Goal: Navigation & Orientation: Find specific page/section

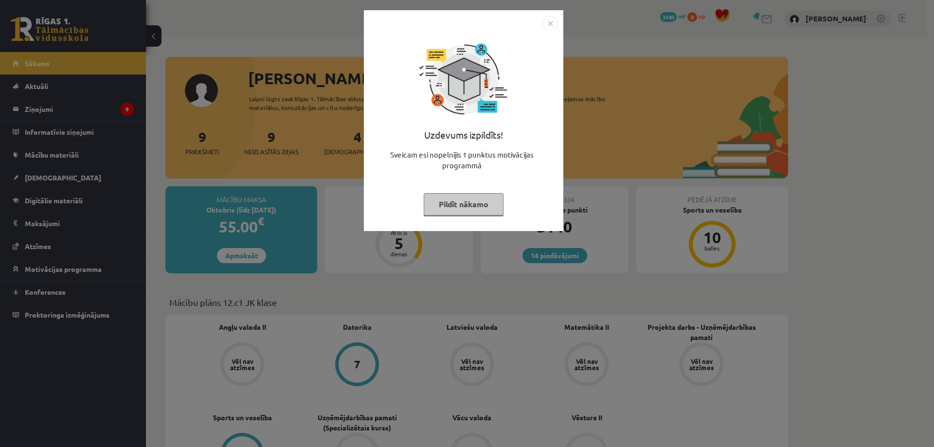
click at [469, 203] on button "Pildīt nākamo" at bounding box center [464, 204] width 80 height 22
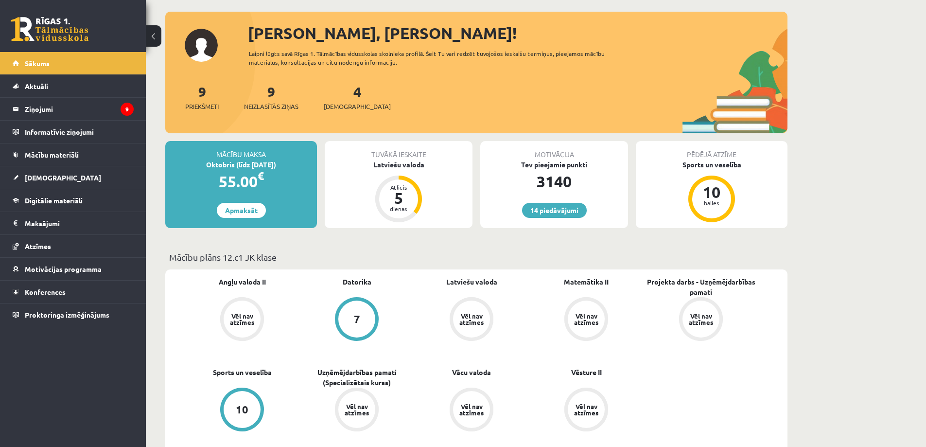
scroll to position [97, 0]
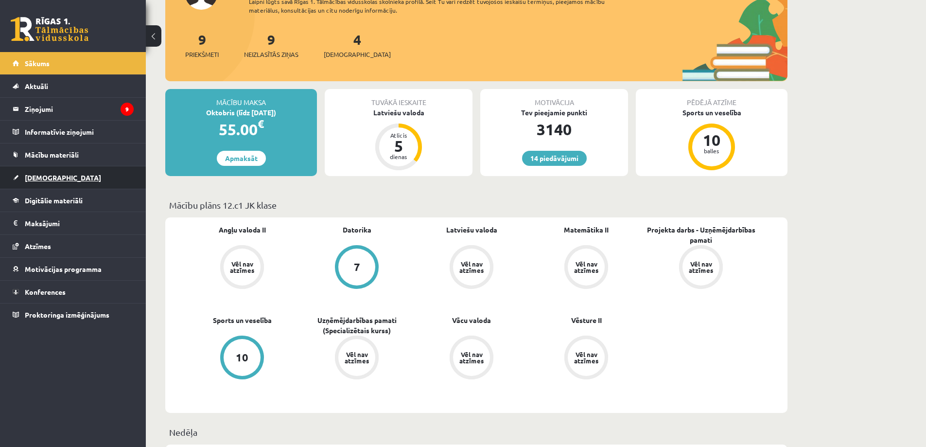
click at [70, 178] on link "[DEMOGRAPHIC_DATA]" at bounding box center [73, 177] width 121 height 22
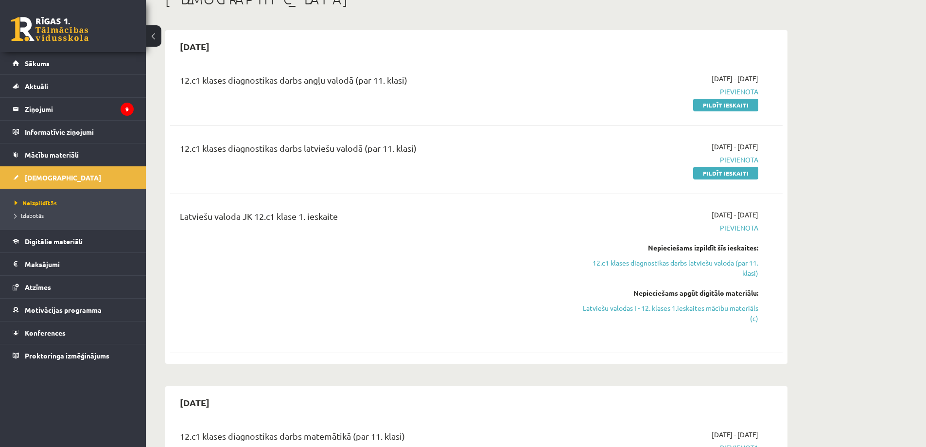
scroll to position [49, 0]
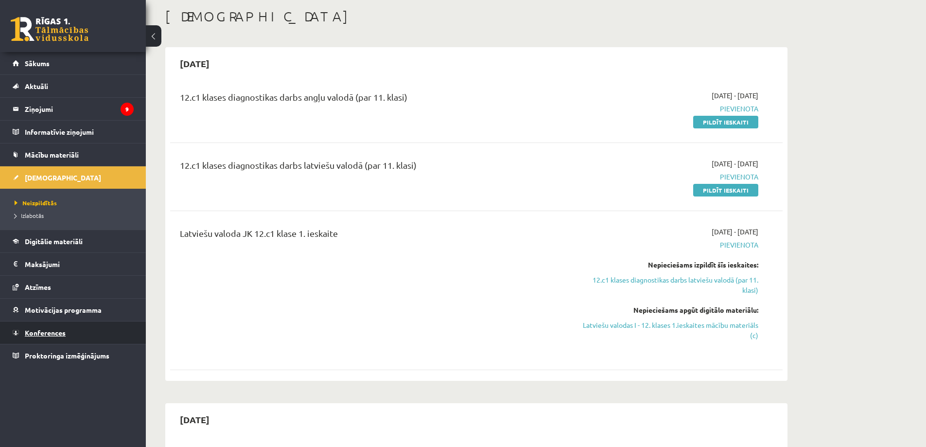
click at [92, 325] on link "Konferences" at bounding box center [73, 332] width 121 height 22
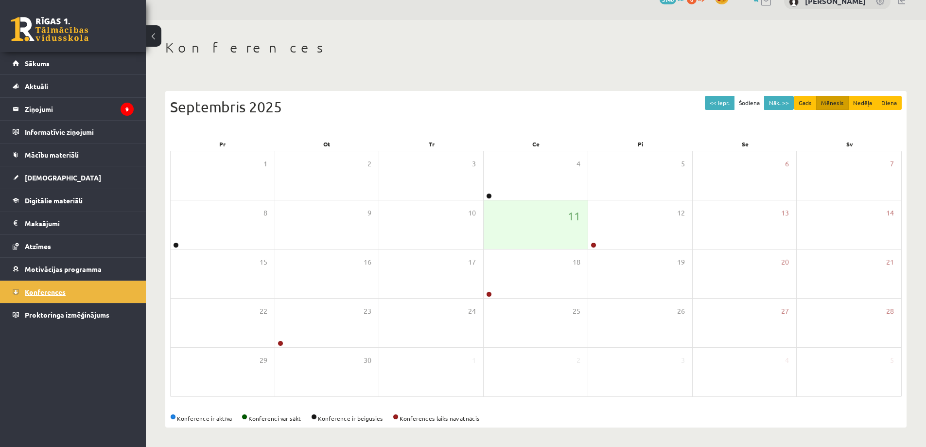
scroll to position [18, 0]
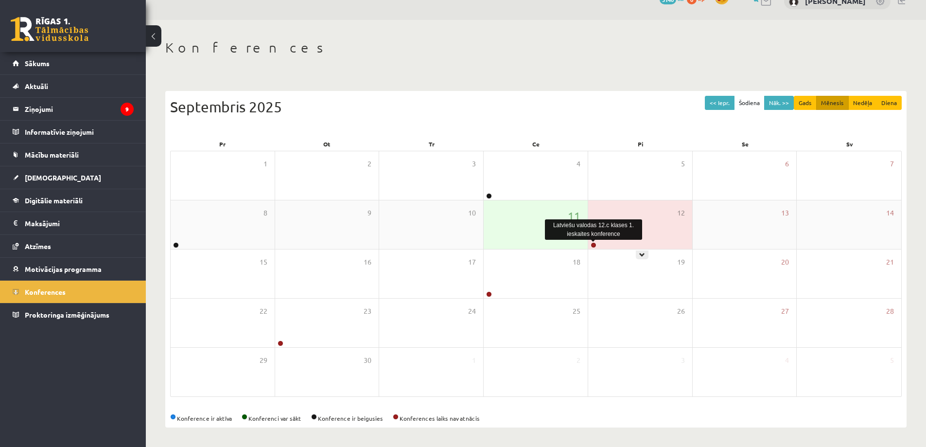
click at [594, 244] on link at bounding box center [594, 245] width 6 height 6
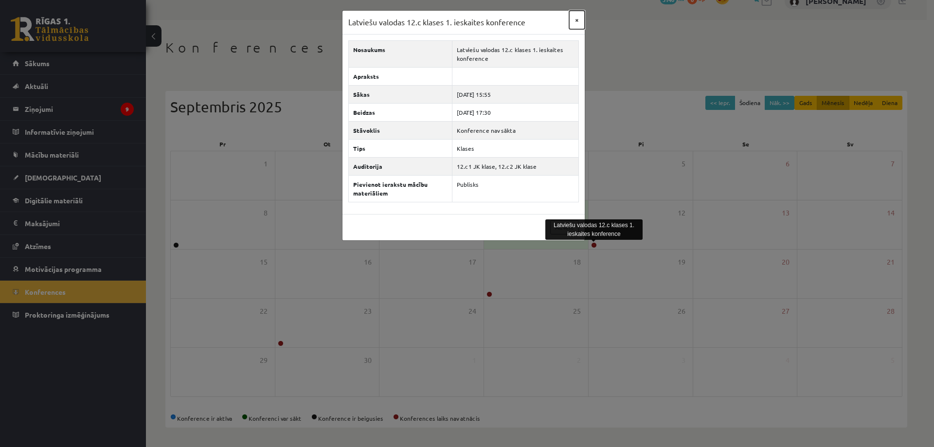
click at [577, 22] on button "×" at bounding box center [577, 20] width 16 height 18
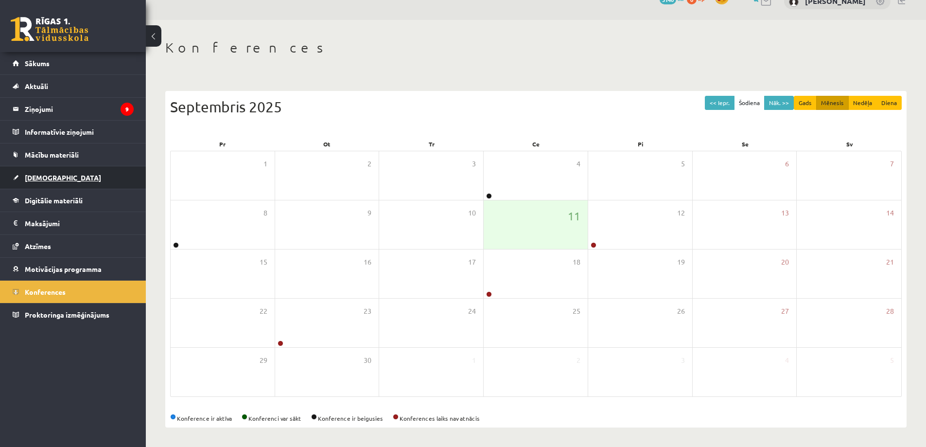
click at [88, 171] on link "[DEMOGRAPHIC_DATA]" at bounding box center [73, 177] width 121 height 22
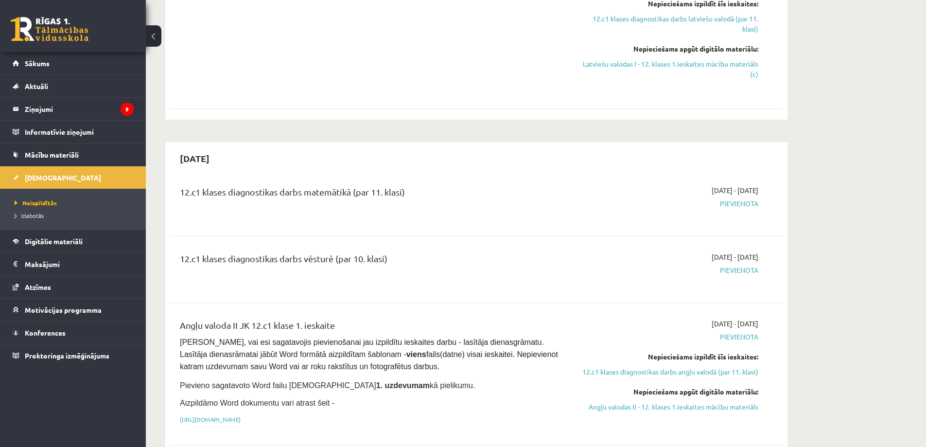
scroll to position [358, 0]
click at [65, 331] on span "Konferences" at bounding box center [45, 332] width 41 height 9
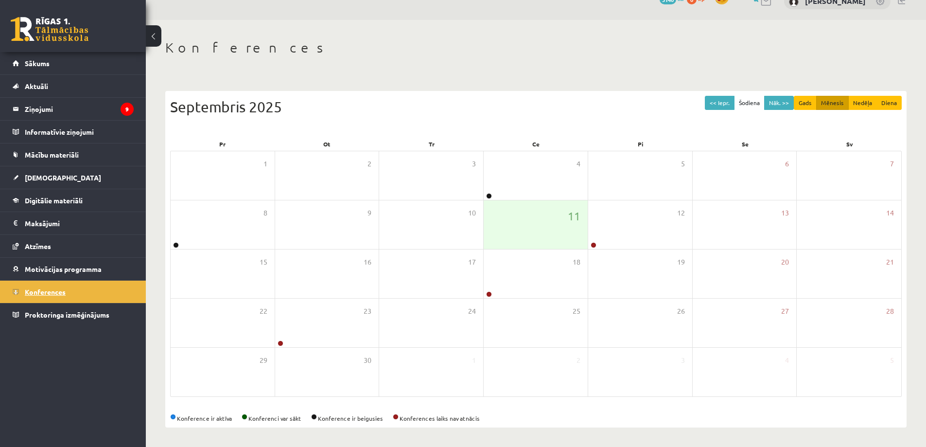
scroll to position [18, 0]
